Goal: Task Accomplishment & Management: Manage account settings

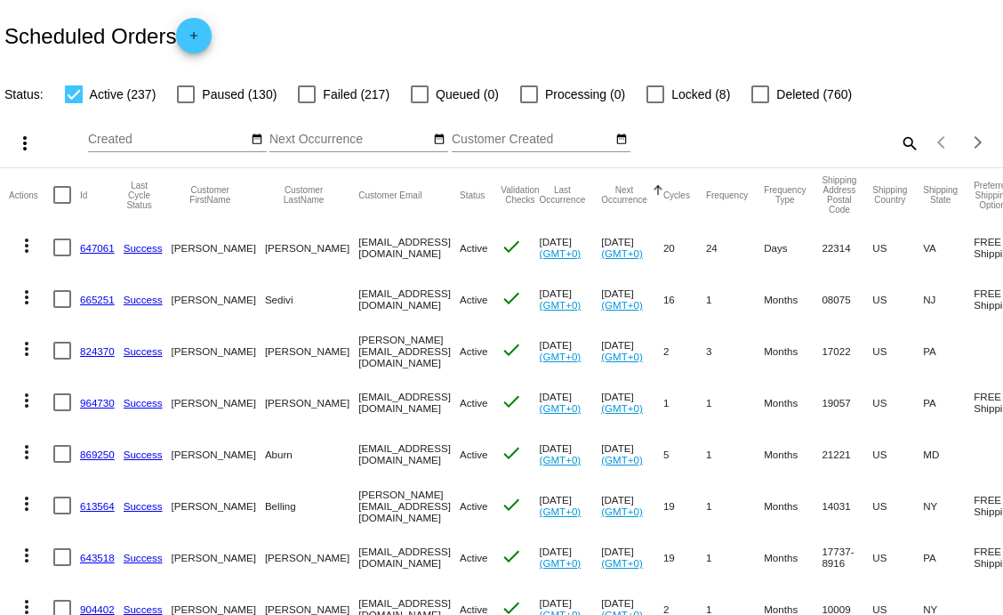
click at [898, 145] on mat-icon "search" at bounding box center [908, 143] width 21 height 28
click at [717, 140] on input "Search" at bounding box center [796, 140] width 250 height 14
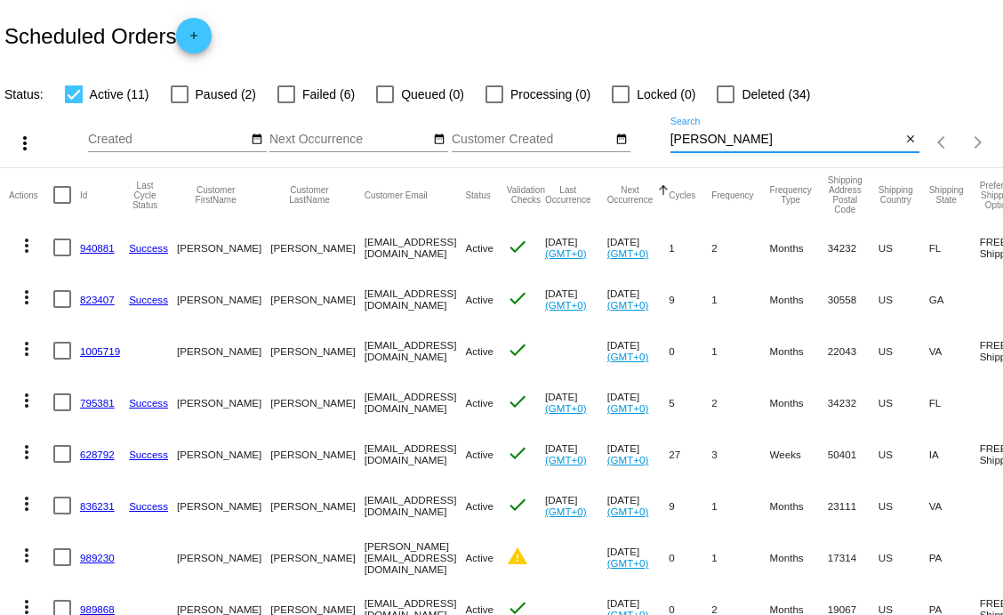
type input "[PERSON_NAME]"
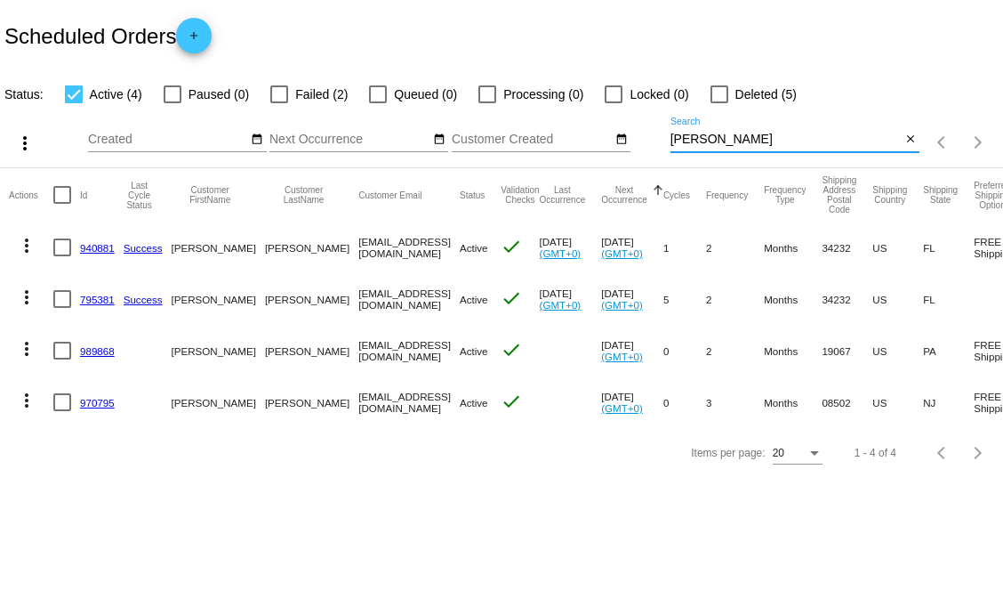
click at [94, 353] on link "989868" at bounding box center [97, 351] width 35 height 12
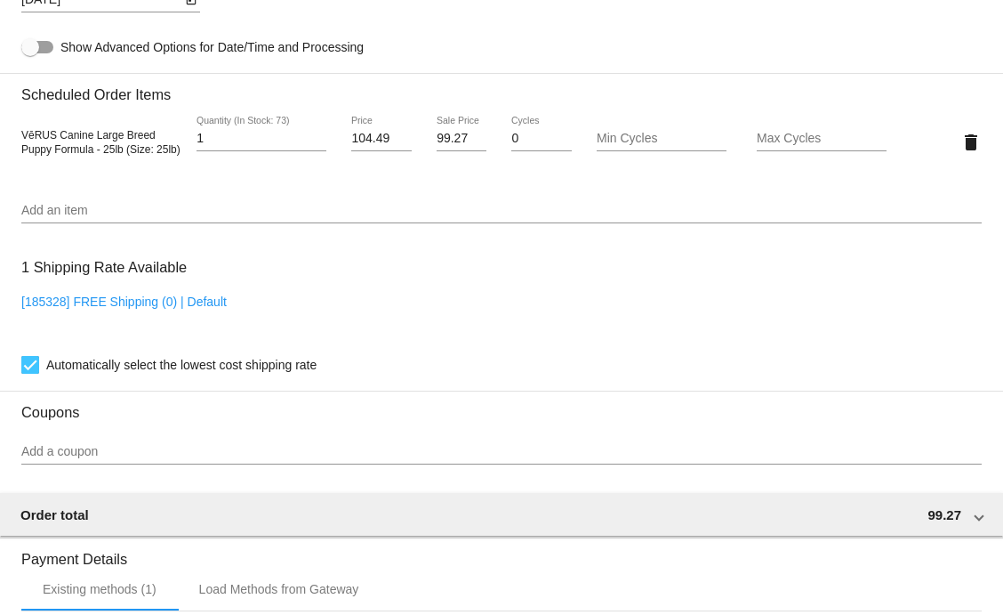
scroll to position [1010, 0]
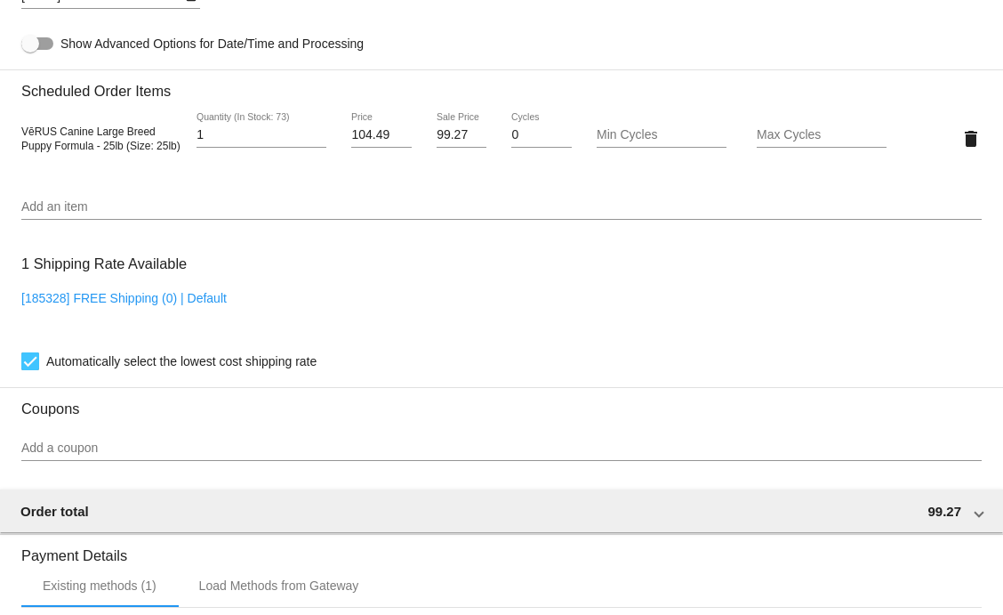
click at [245, 214] on input "Add an item" at bounding box center [501, 207] width 961 height 14
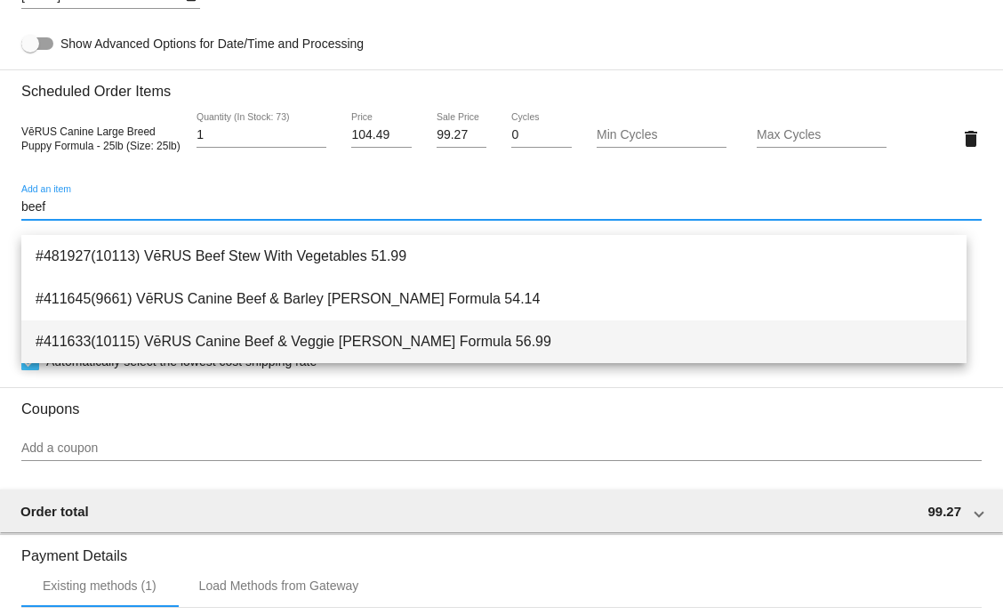
type input "beef"
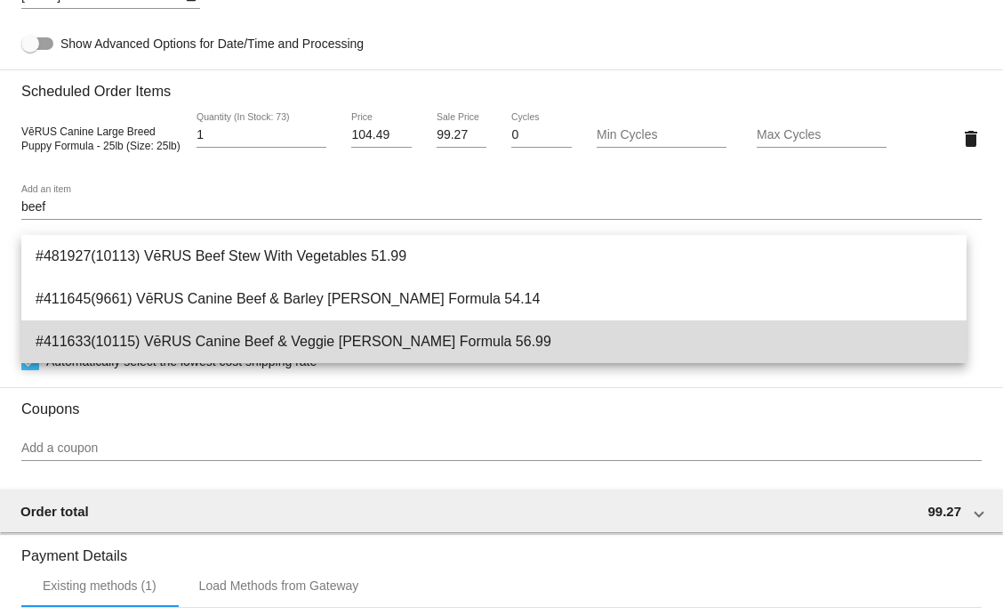
click at [280, 343] on span "#411633(10115) VēRUS Canine Beef & Veggie [PERSON_NAME] Formula 56.99" at bounding box center [494, 341] width 917 height 43
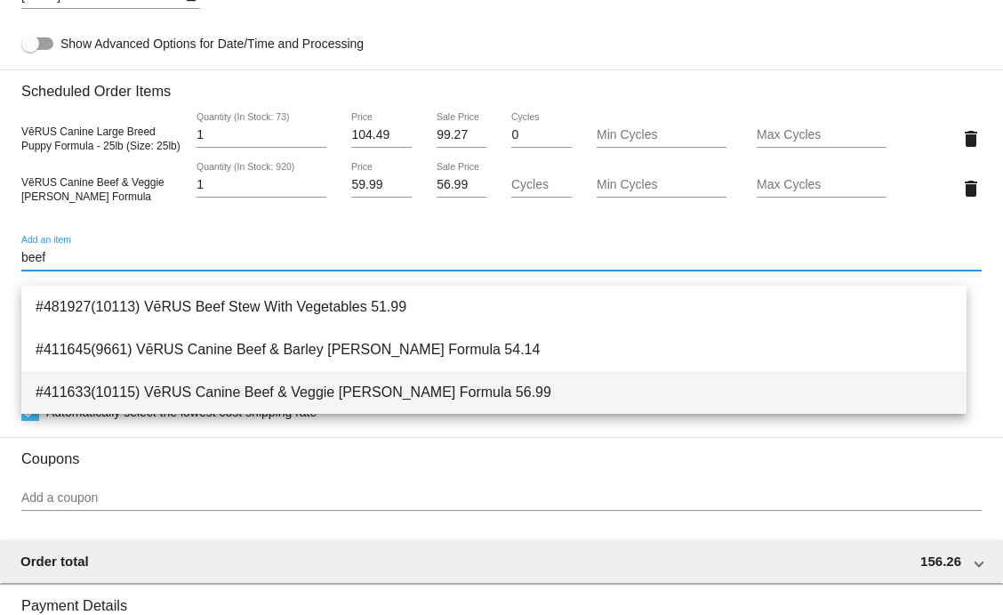
type input "beef"
click at [277, 397] on span "#411633(10115) VēRUS Canine Beef & Veggie [PERSON_NAME] Formula 56.99" at bounding box center [494, 392] width 917 height 43
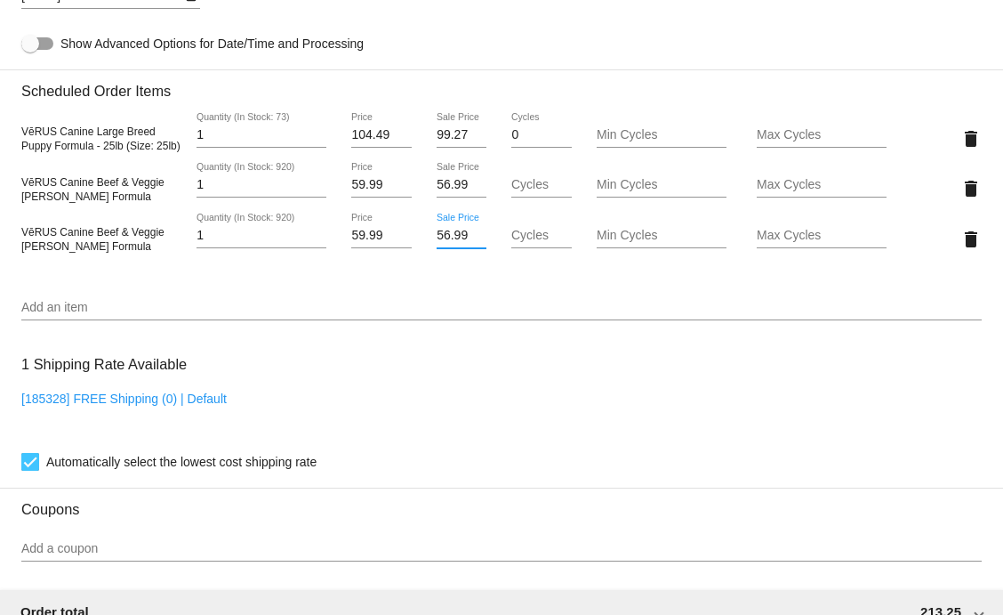
drag, startPoint x: 461, startPoint y: 252, endPoint x: 406, endPoint y: 229, distance: 59.0
click at [406, 229] on div "VēRUS Canine Beef & Veggie [PERSON_NAME] Formula 1 Quantity (In Stock: 920) 59.…" at bounding box center [501, 238] width 961 height 51
type input "0"
click at [777, 197] on mat-card "Customer 6974575: [PERSON_NAME] [EMAIL_ADDRESS][DOMAIN_NAME] Customer Shipping …" at bounding box center [501, 146] width 1003 height 1879
type input "1"
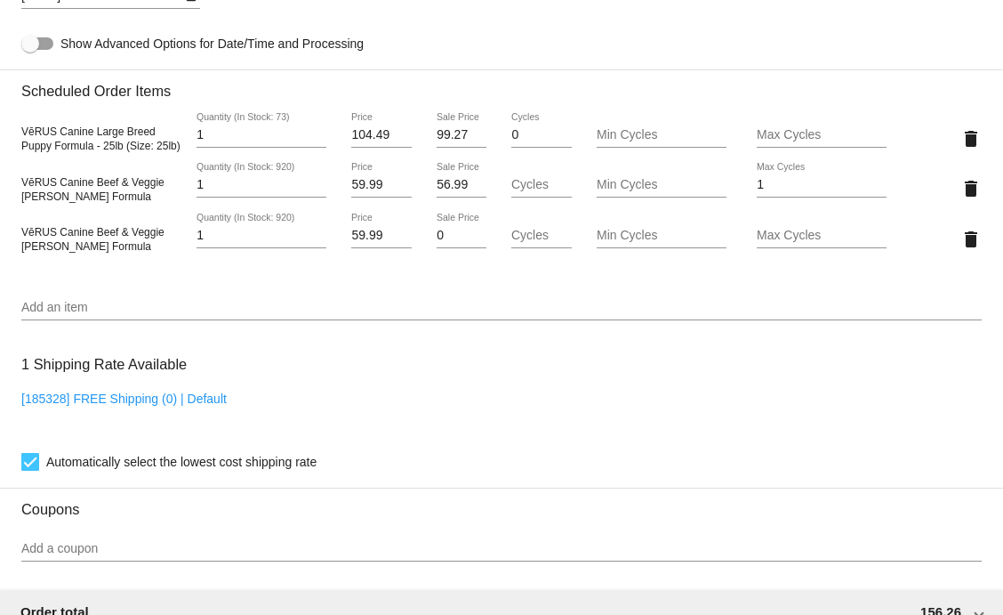
drag, startPoint x: 632, startPoint y: 309, endPoint x: 785, endPoint y: 253, distance: 163.8
click at [785, 253] on mat-card-content "Customer 6974575: [PERSON_NAME] [EMAIL_ADDRESS][DOMAIN_NAME] Customer Shipping …" at bounding box center [501, 117] width 961 height 1776
click at [785, 243] on input "Max Cycles" at bounding box center [822, 236] width 130 height 14
type input "1"
click at [670, 304] on div "Add an item" at bounding box center [501, 303] width 961 height 35
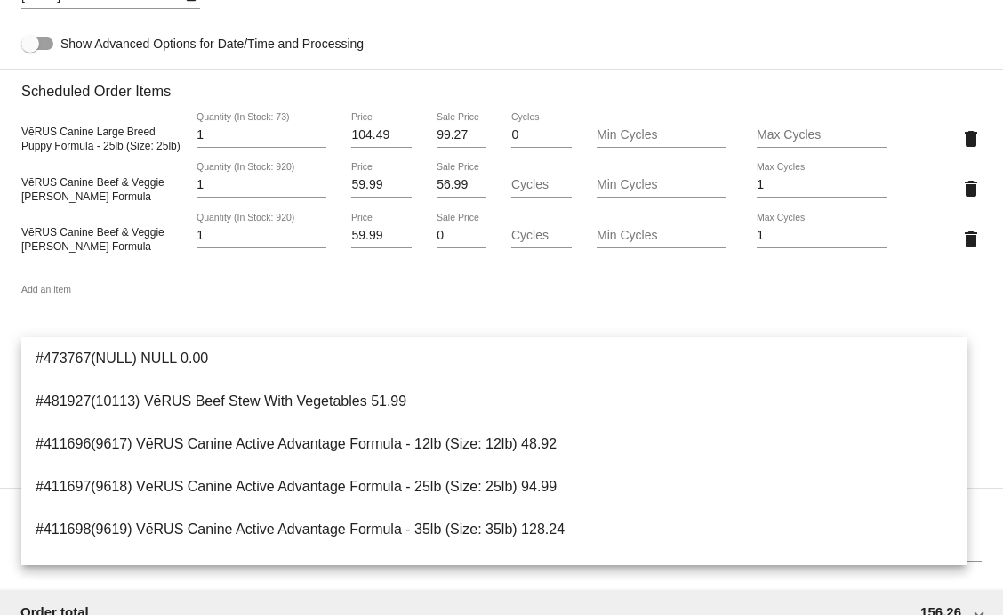
click at [638, 80] on mat-card-content "Customer 6974575: [PERSON_NAME] [EMAIL_ADDRESS][DOMAIN_NAME] Customer Shipping …" at bounding box center [501, 117] width 961 height 1776
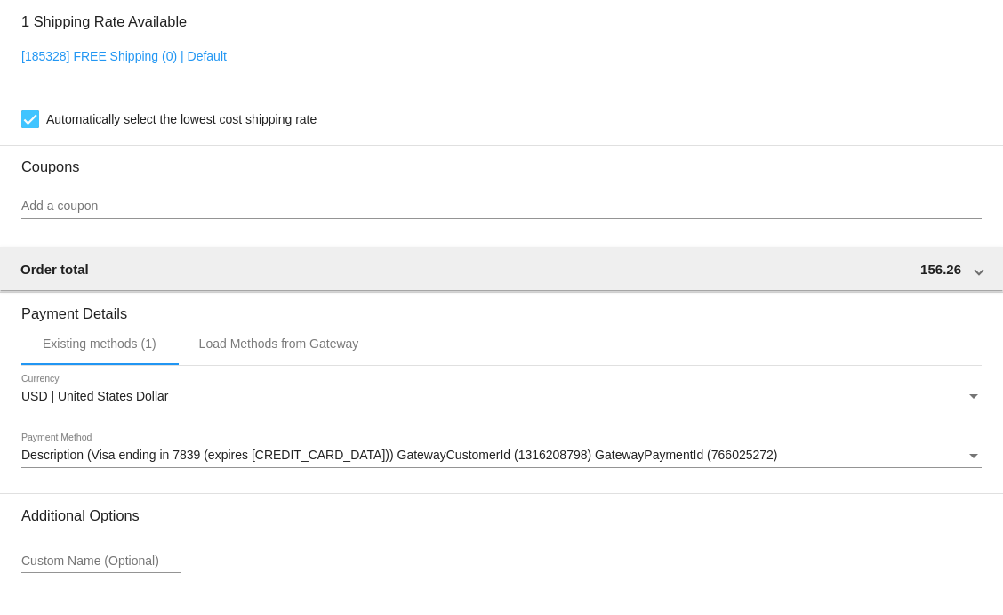
scroll to position [1502, 0]
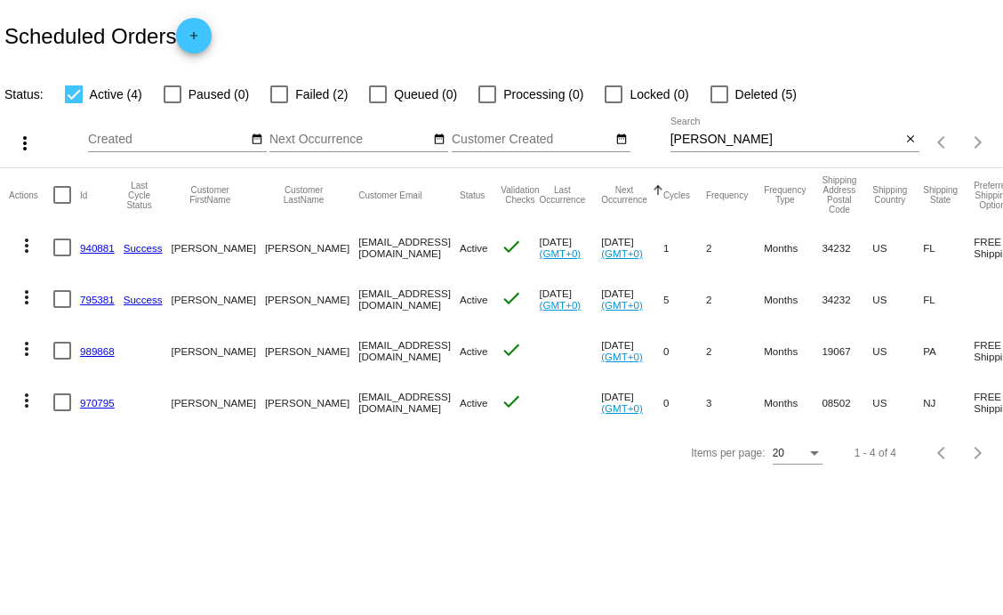
scroll to position [0, 1]
click at [25, 350] on mat-icon "more_vert" at bounding box center [25, 348] width 21 height 21
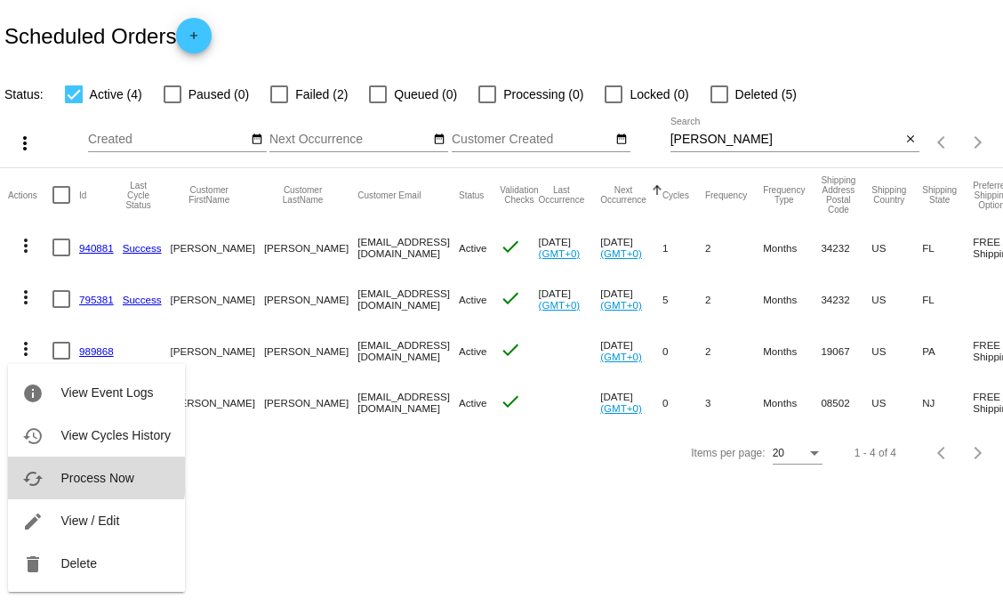
click at [88, 475] on span "Process Now" at bounding box center [96, 478] width 73 height 14
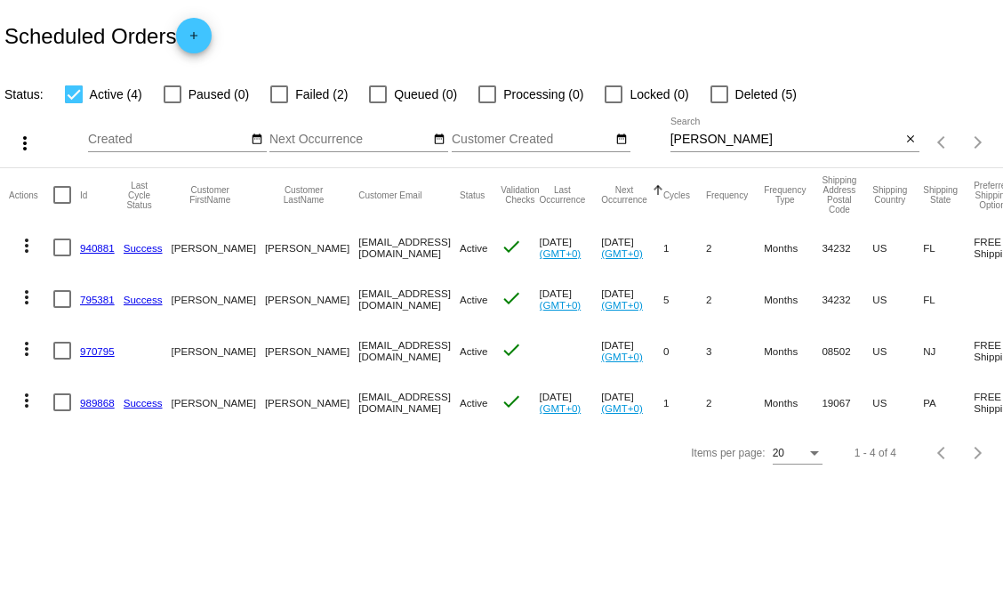
click at [100, 406] on link "989868" at bounding box center [97, 403] width 35 height 12
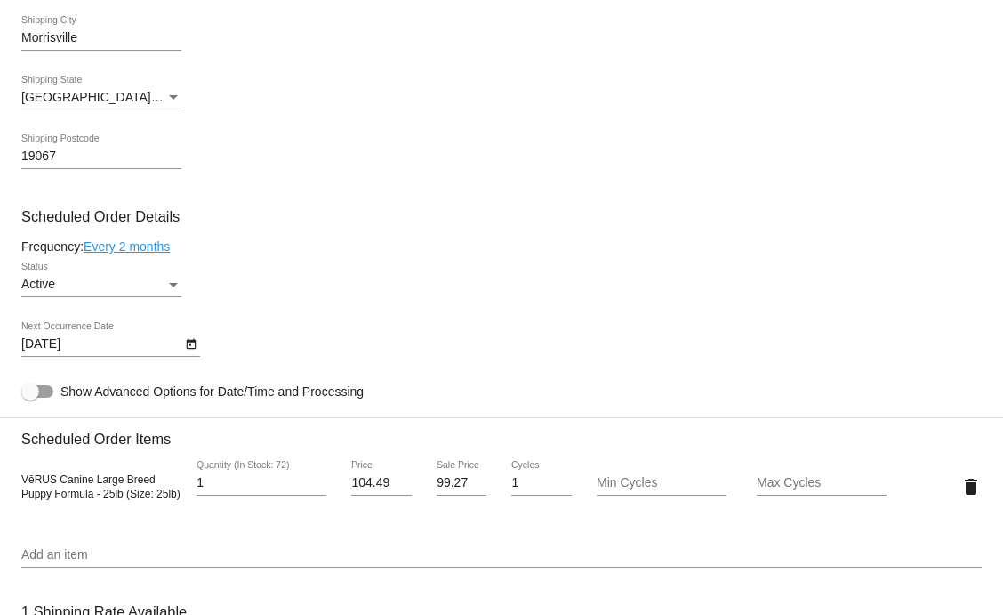
scroll to position [820, 0]
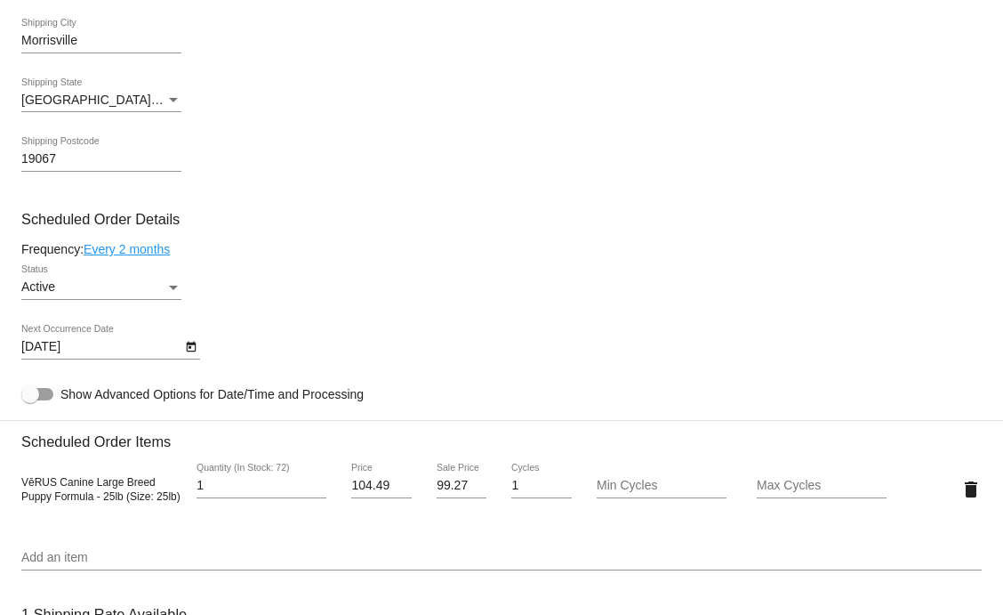
click at [151, 281] on div "Active Status" at bounding box center [101, 282] width 160 height 35
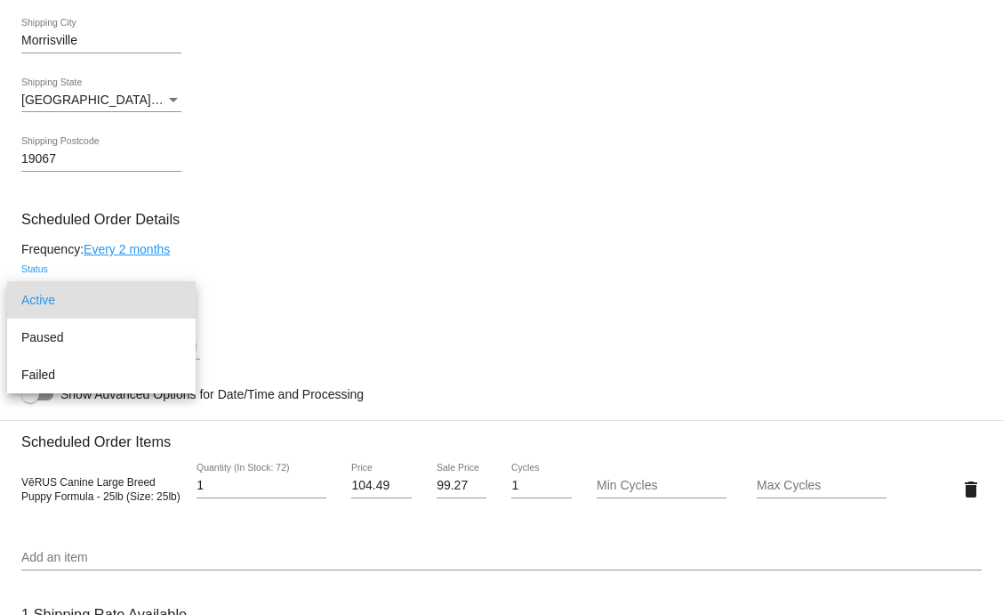
click at [142, 295] on span "Active" at bounding box center [101, 299] width 160 height 37
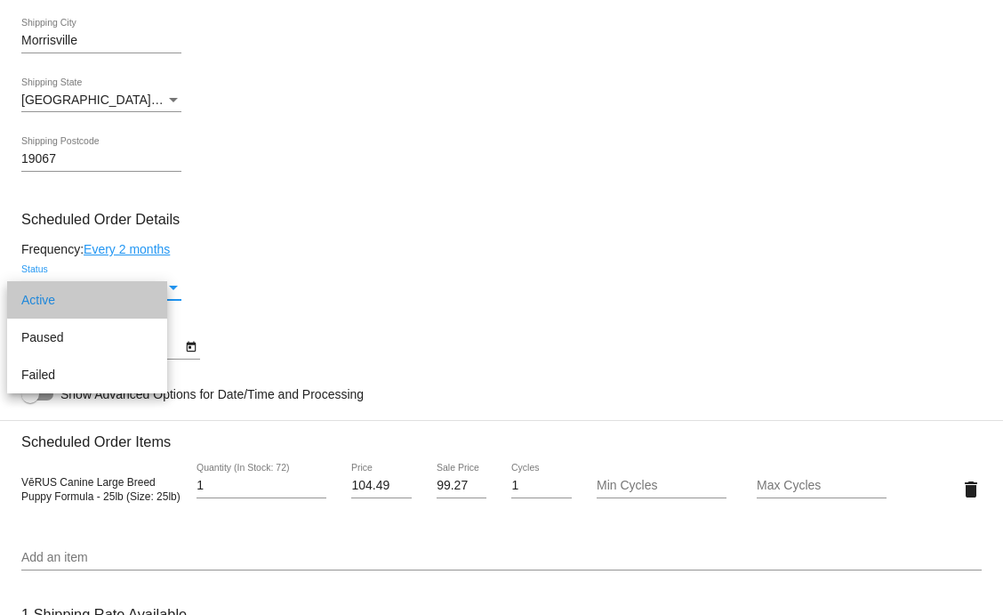
click at [134, 256] on link "Every 2 months" at bounding box center [127, 249] width 86 height 14
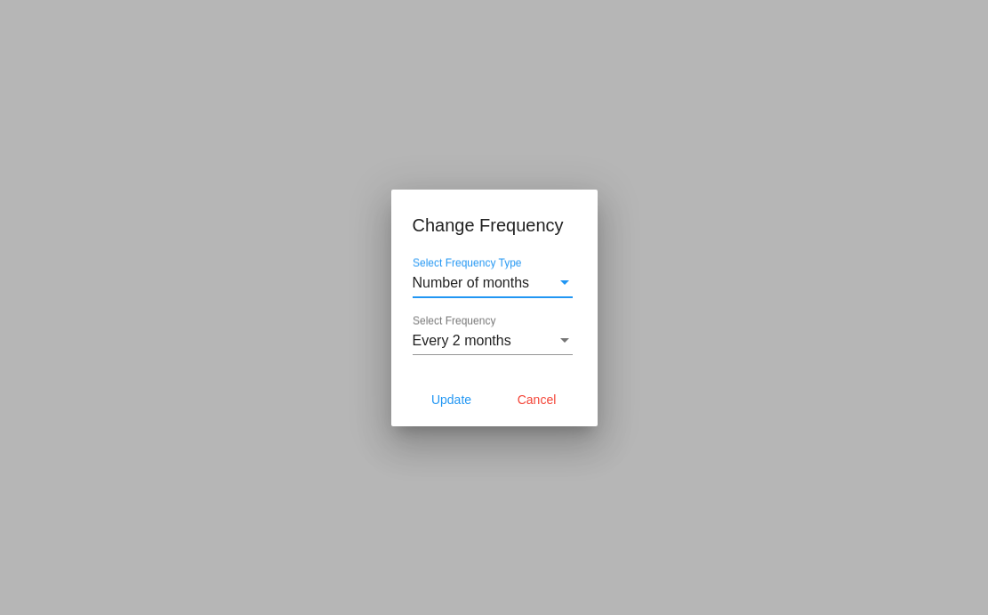
click at [500, 334] on span "Every 2 months" at bounding box center [462, 340] width 99 height 15
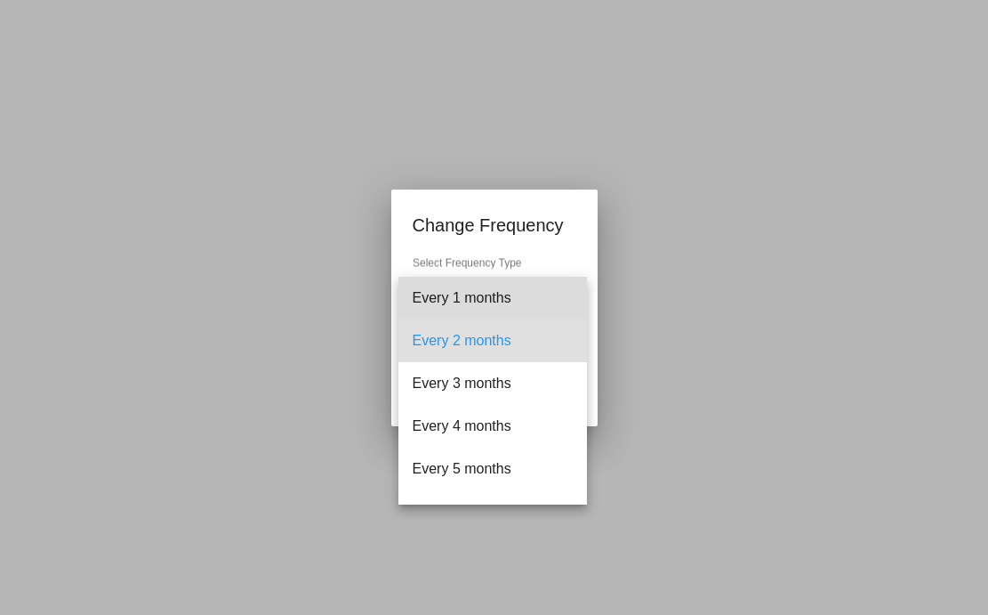
click at [495, 310] on span "Every 1 months" at bounding box center [493, 298] width 160 height 43
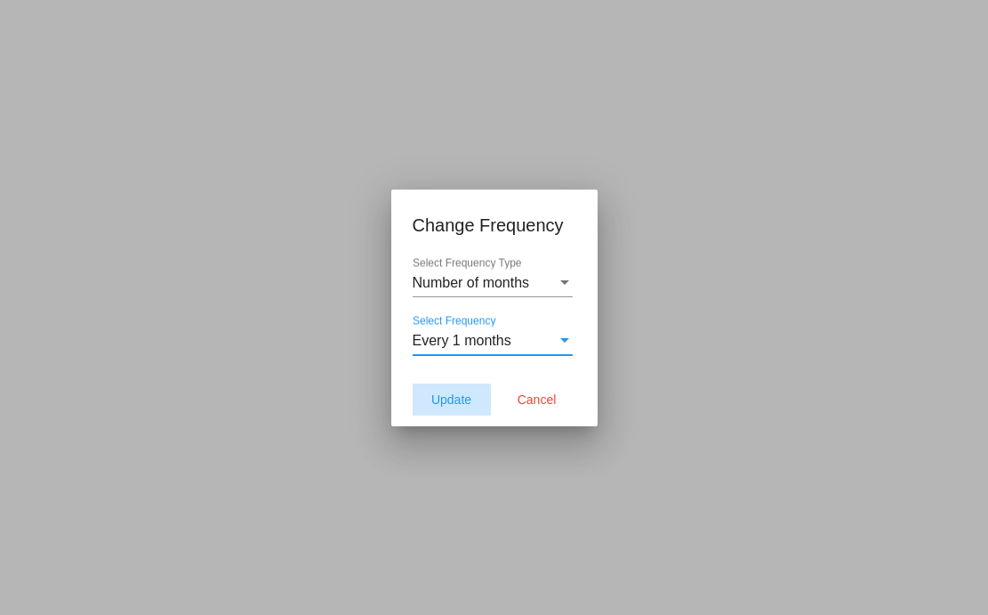
click at [461, 407] on button "Update" at bounding box center [452, 399] width 78 height 32
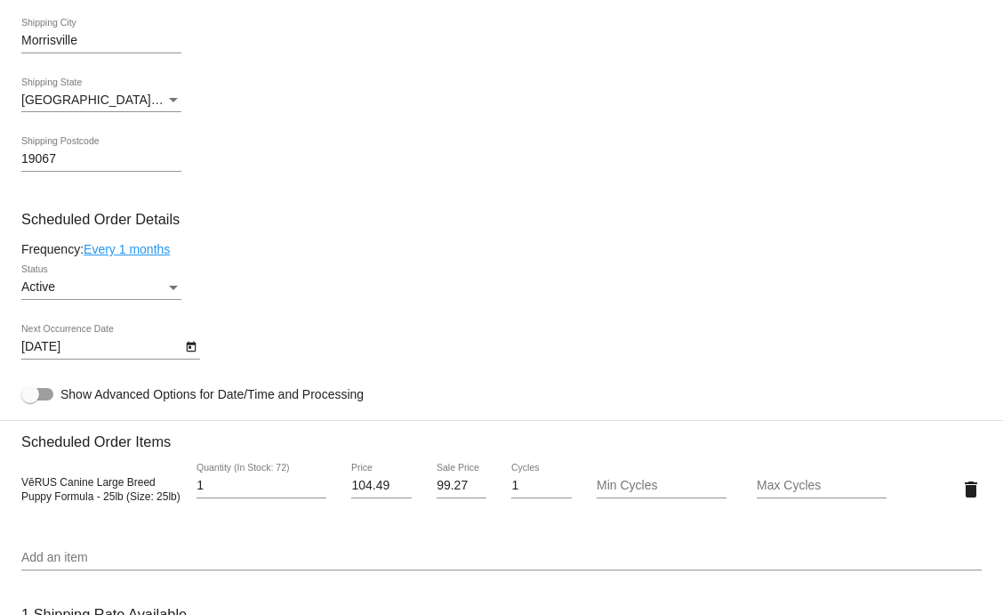
click at [105, 363] on body "arrow_back Scheduled Order #989868 Active more_vert Last Processing Cycle ID: 9…" at bounding box center [501, 307] width 1003 height 615
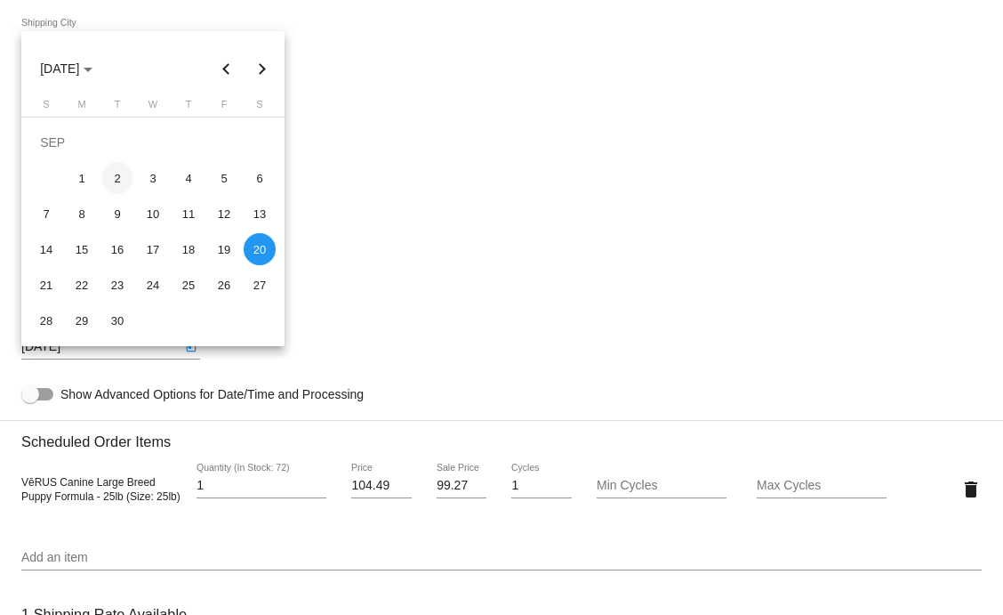
click at [121, 179] on div "2" at bounding box center [117, 178] width 32 height 32
type input "9/2/2025"
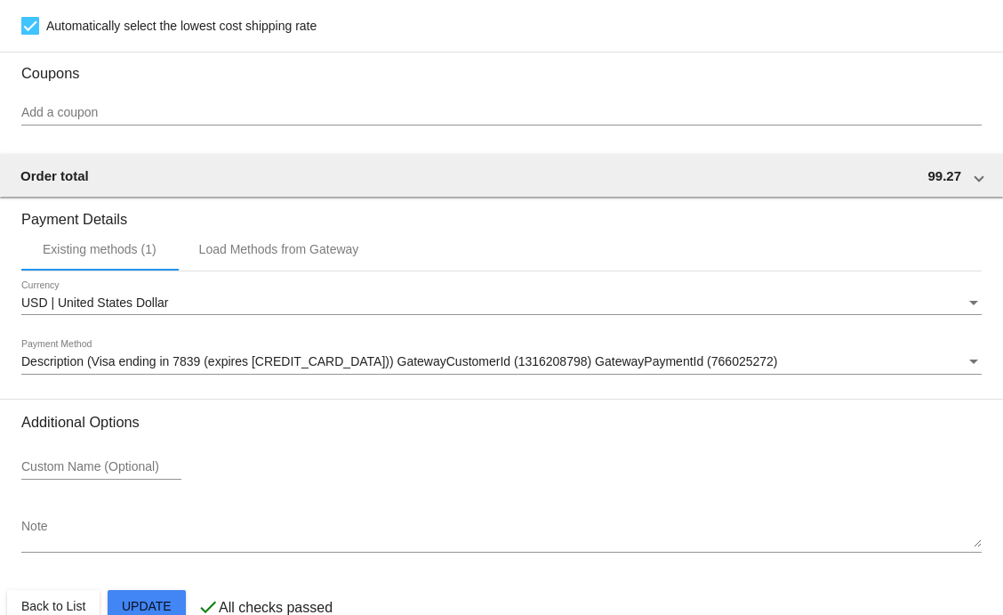
scroll to position [1562, 0]
